Goal: Find specific page/section: Find specific page/section

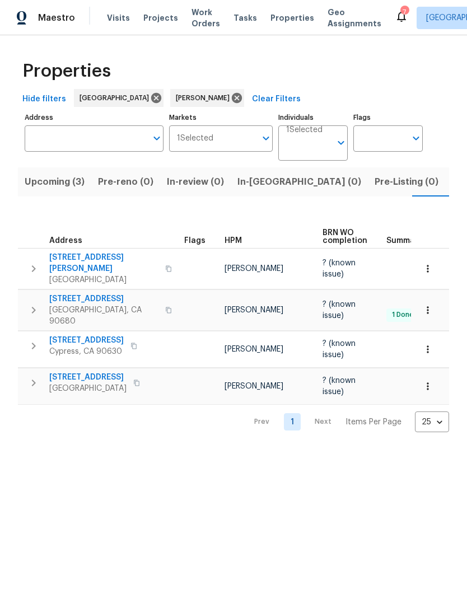
scroll to position [0, 18]
click at [434, 184] on span "Listed (5)" at bounding box center [455, 182] width 42 height 16
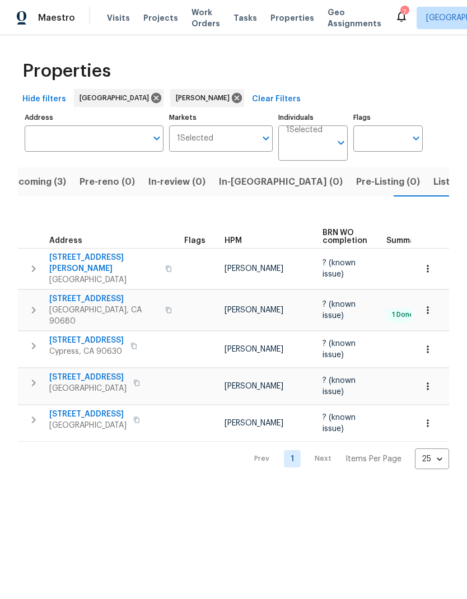
click at [106, 294] on span "[STREET_ADDRESS]" at bounding box center [103, 299] width 109 height 11
click at [427, 169] on button "Listed (5)" at bounding box center [454, 182] width 55 height 29
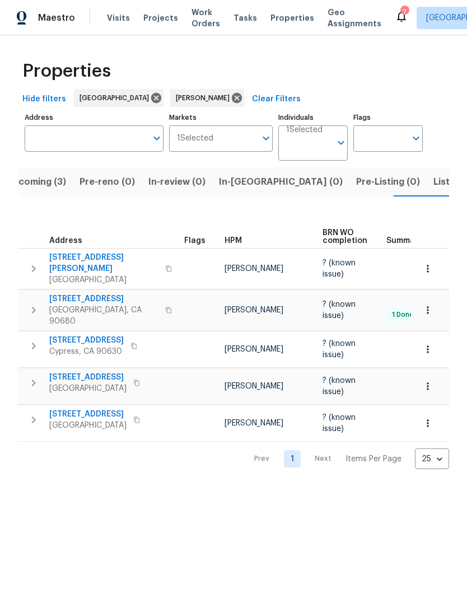
click at [434, 180] on span "Listed (5)" at bounding box center [455, 182] width 42 height 16
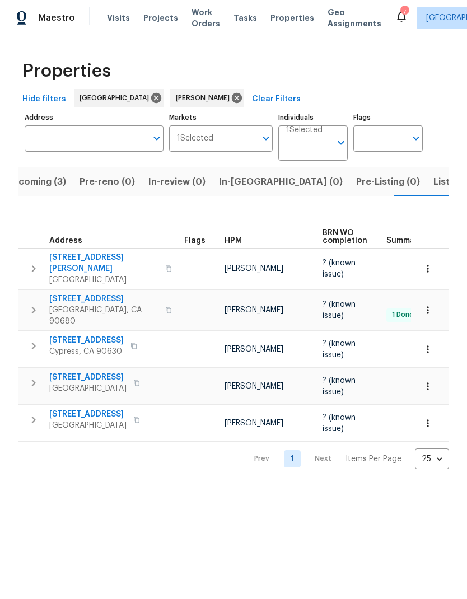
click at [104, 372] on span "[STREET_ADDRESS]" at bounding box center [87, 377] width 77 height 11
click at [434, 181] on span "Listed (5)" at bounding box center [455, 182] width 42 height 16
